Goal: Find specific page/section: Find specific page/section

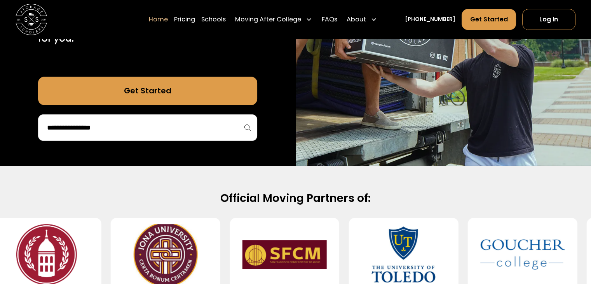
scroll to position [198, 0]
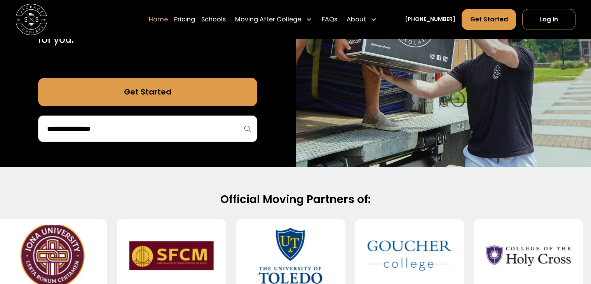
click at [227, 136] on div at bounding box center [147, 128] width 219 height 26
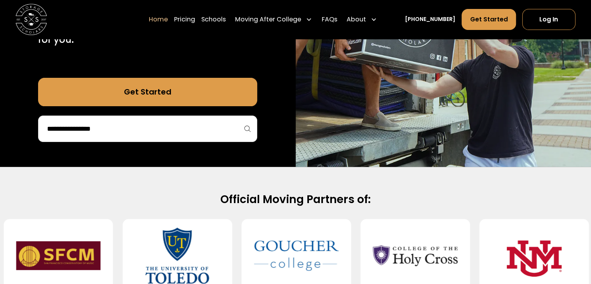
click at [196, 118] on div at bounding box center [147, 128] width 219 height 26
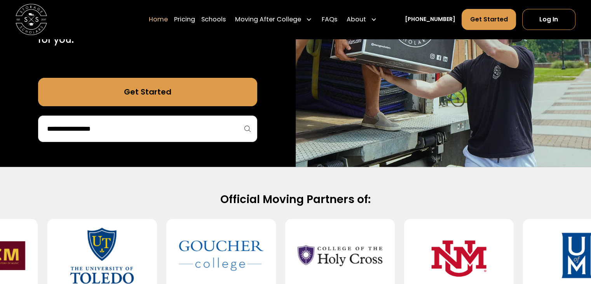
click at [198, 131] on input "search" at bounding box center [147, 128] width 203 height 13
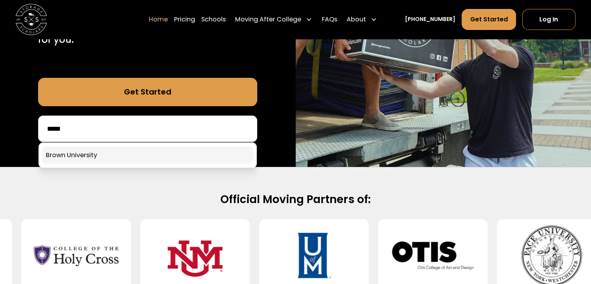
type input "*****"
click at [203, 149] on link at bounding box center [148, 155] width 212 height 17
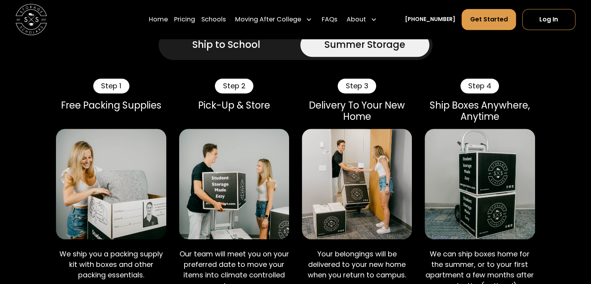
scroll to position [715, 0]
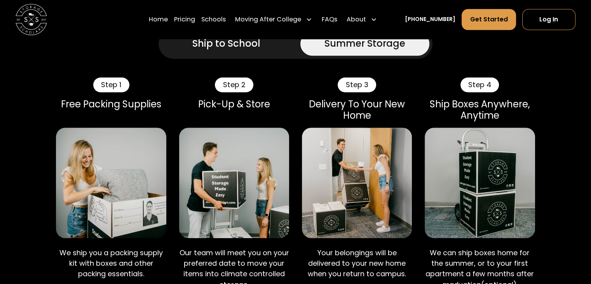
click at [239, 46] on div "Ship to School" at bounding box center [226, 44] width 68 height 14
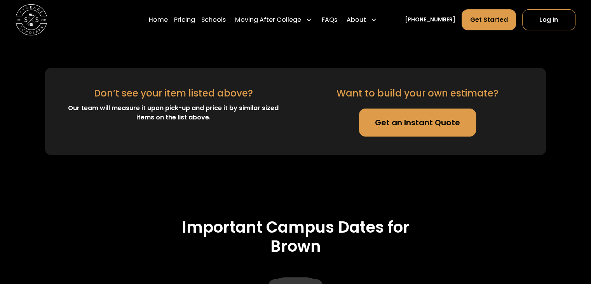
scroll to position [2592, 0]
